Goal: Navigation & Orientation: Find specific page/section

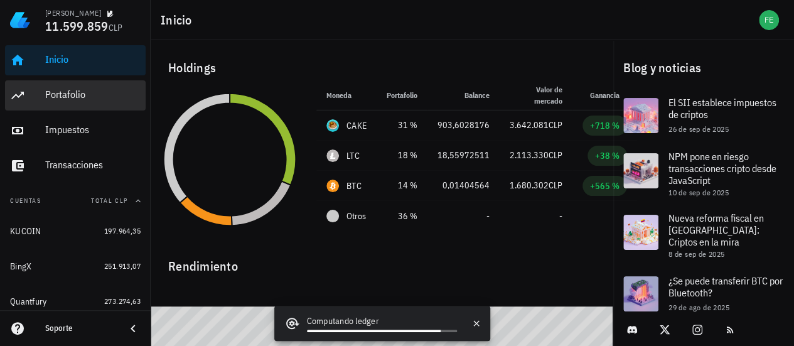
click at [90, 101] on div "Portafolio" at bounding box center [92, 95] width 95 height 28
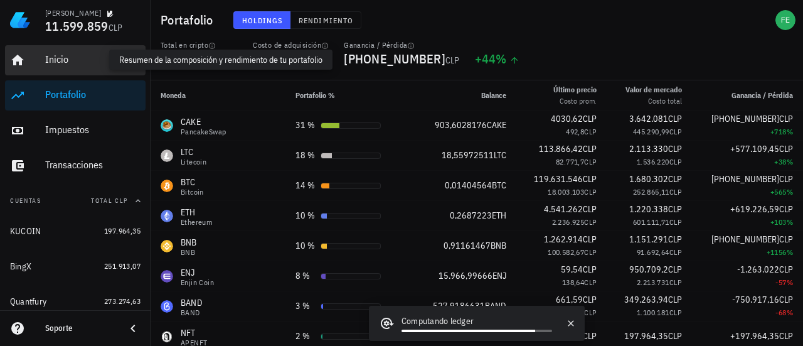
click at [56, 65] on div "Inicio" at bounding box center [92, 59] width 95 height 12
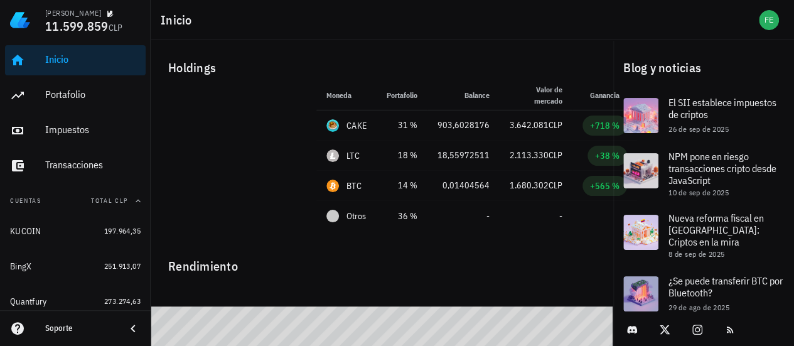
click at [63, 63] on div "Inicio" at bounding box center [92, 59] width 95 height 12
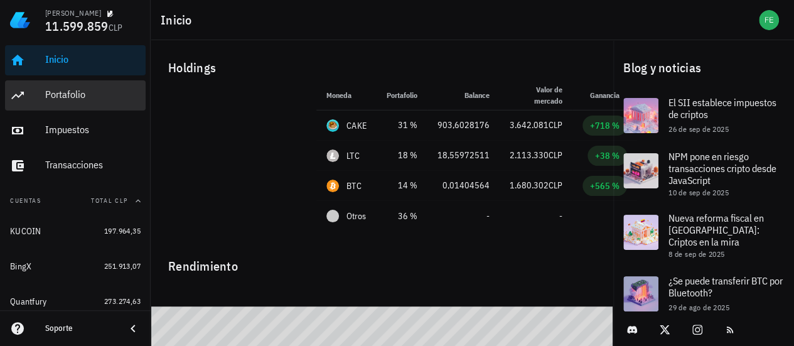
click at [68, 97] on div "Portafolio" at bounding box center [92, 94] width 95 height 12
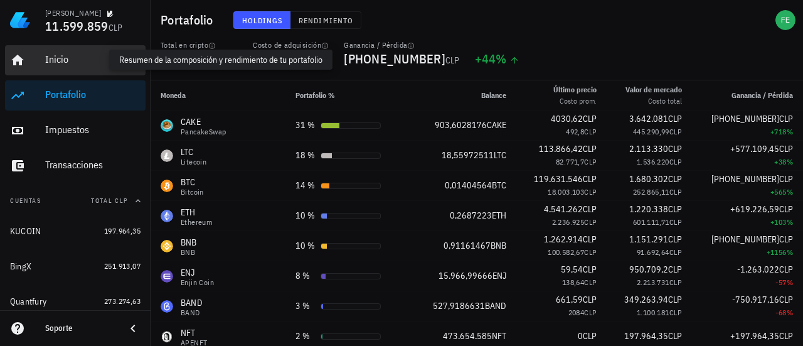
click at [60, 62] on div "Inicio" at bounding box center [92, 59] width 95 height 12
